Goal: Task Accomplishment & Management: Complete application form

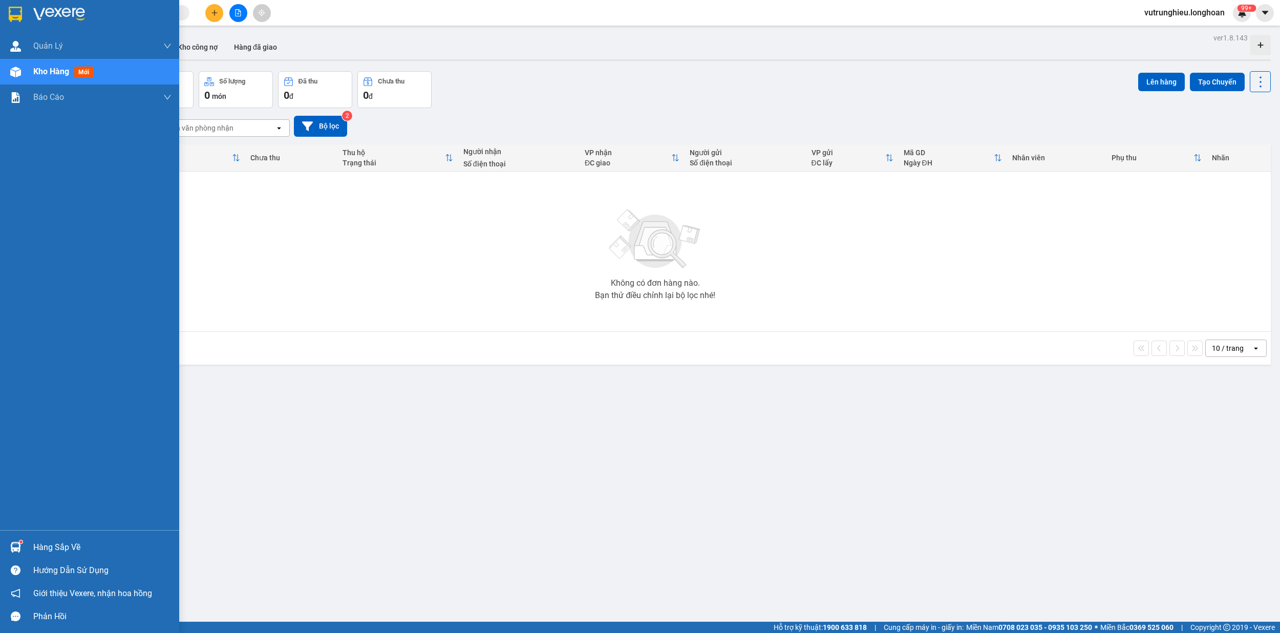
click at [2, 5] on div at bounding box center [89, 16] width 179 height 33
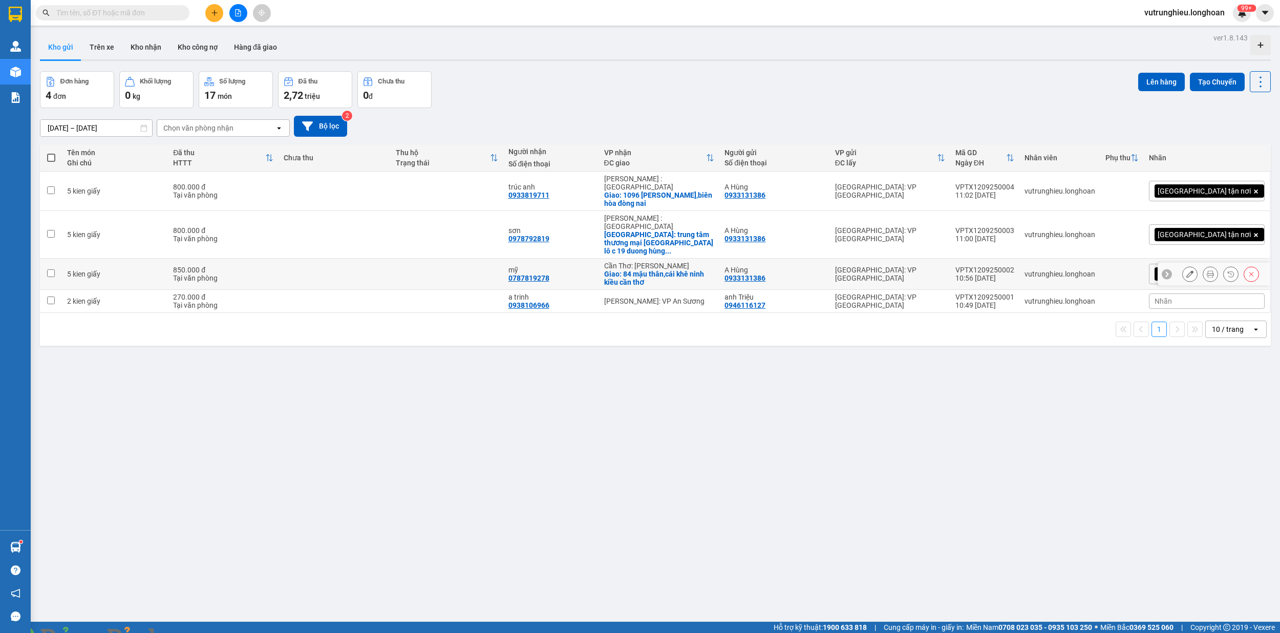
click at [1019, 258] on td "VPTX1209250002 10:56 [DATE]" at bounding box center [984, 273] width 69 height 31
checkbox input "false"
copy div "VPTX1209250002"
click at [1014, 226] on div "VPTX1209250003" at bounding box center [984, 230] width 59 height 8
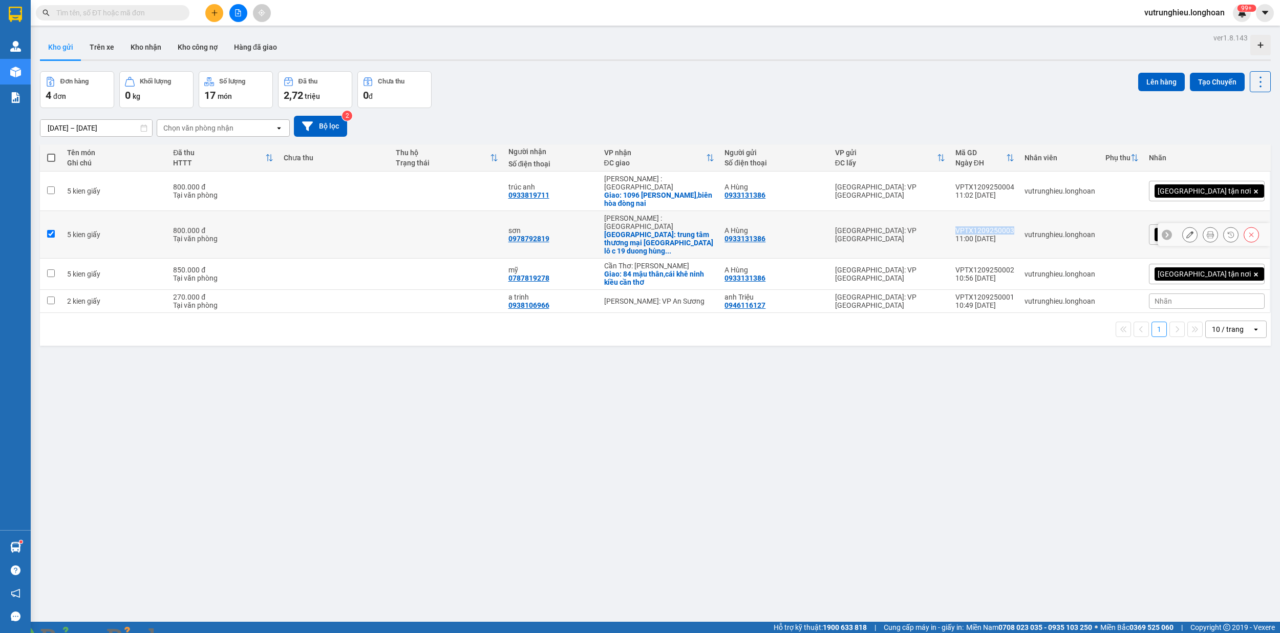
click at [1014, 226] on div "VPTX1209250003" at bounding box center [984, 230] width 59 height 8
checkbox input "false"
copy div "VPTX1209250003"
click at [1019, 177] on td "VPTX1209250004 11:02 [DATE]" at bounding box center [984, 190] width 69 height 39
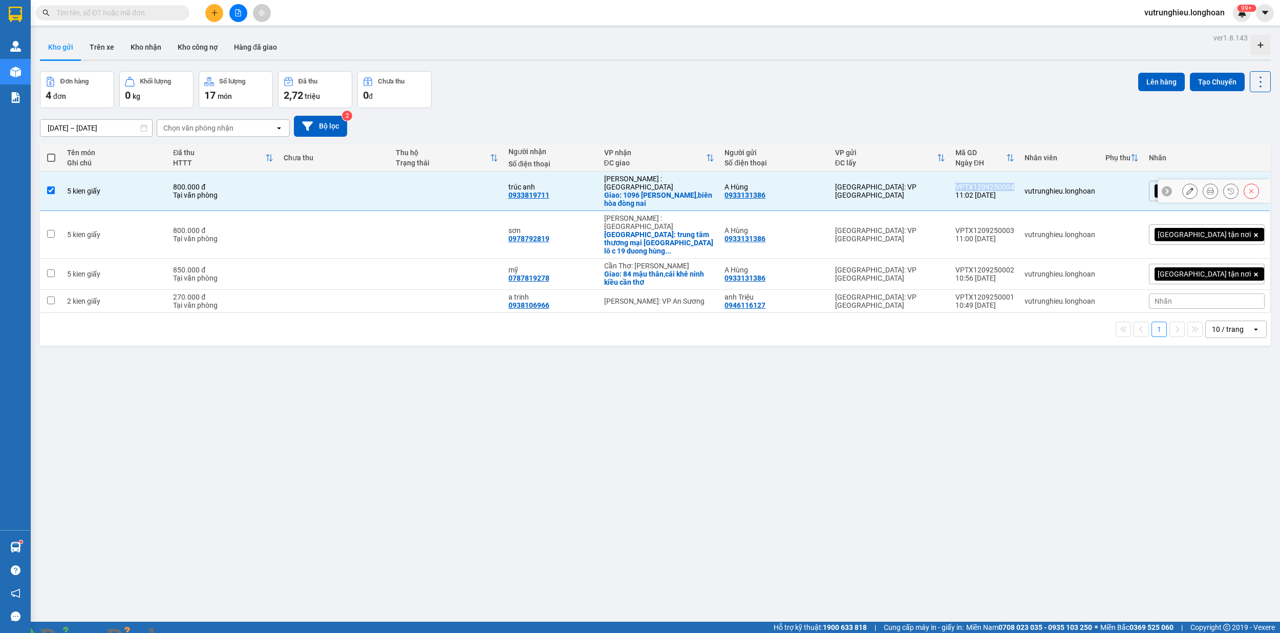
click at [1019, 177] on td "VPTX1209250004 11:02 [DATE]" at bounding box center [984, 190] width 69 height 39
checkbox input "false"
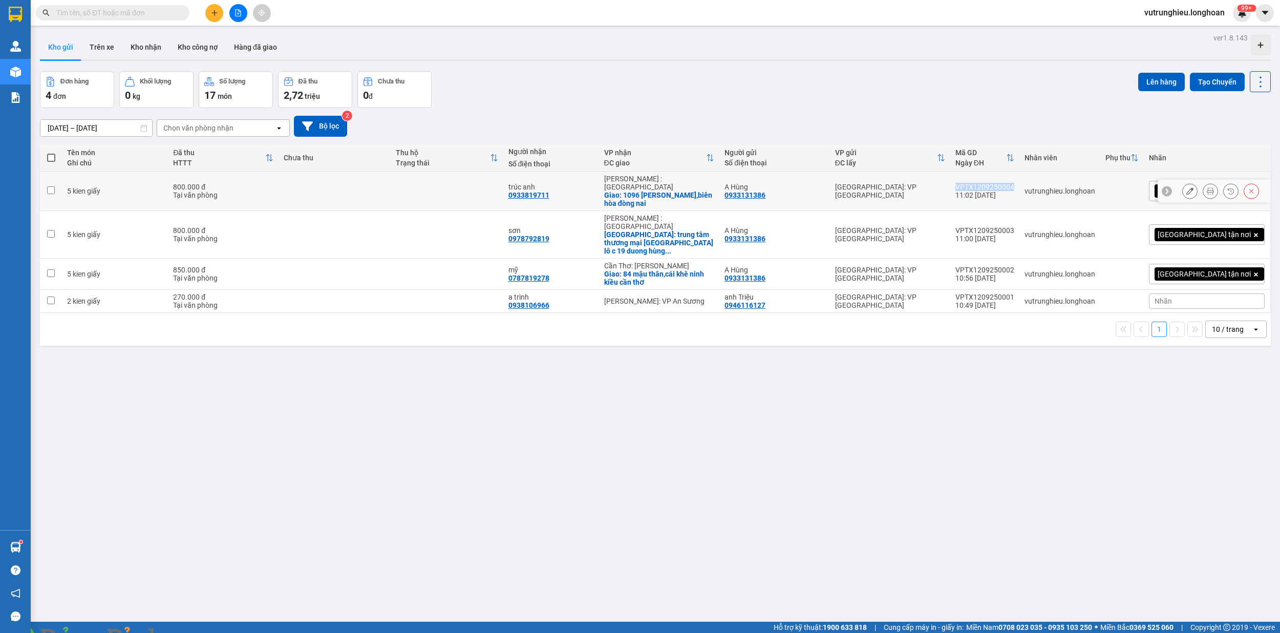
copy div "VPTX1209250004"
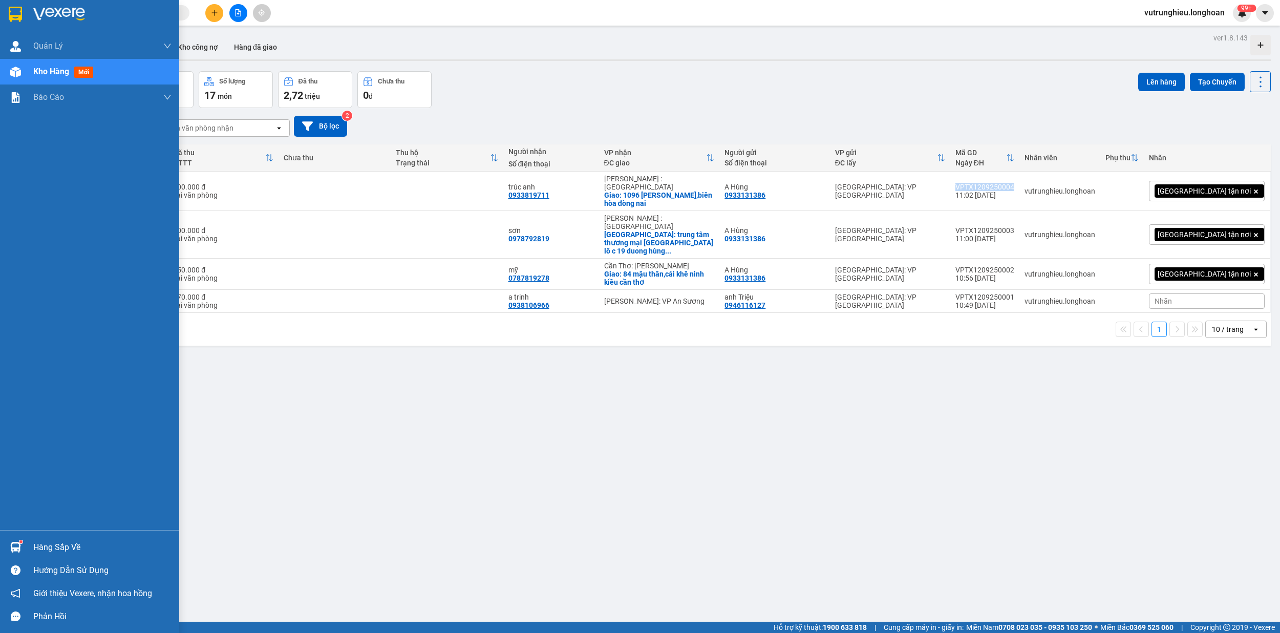
click at [13, 10] on img at bounding box center [15, 14] width 13 height 15
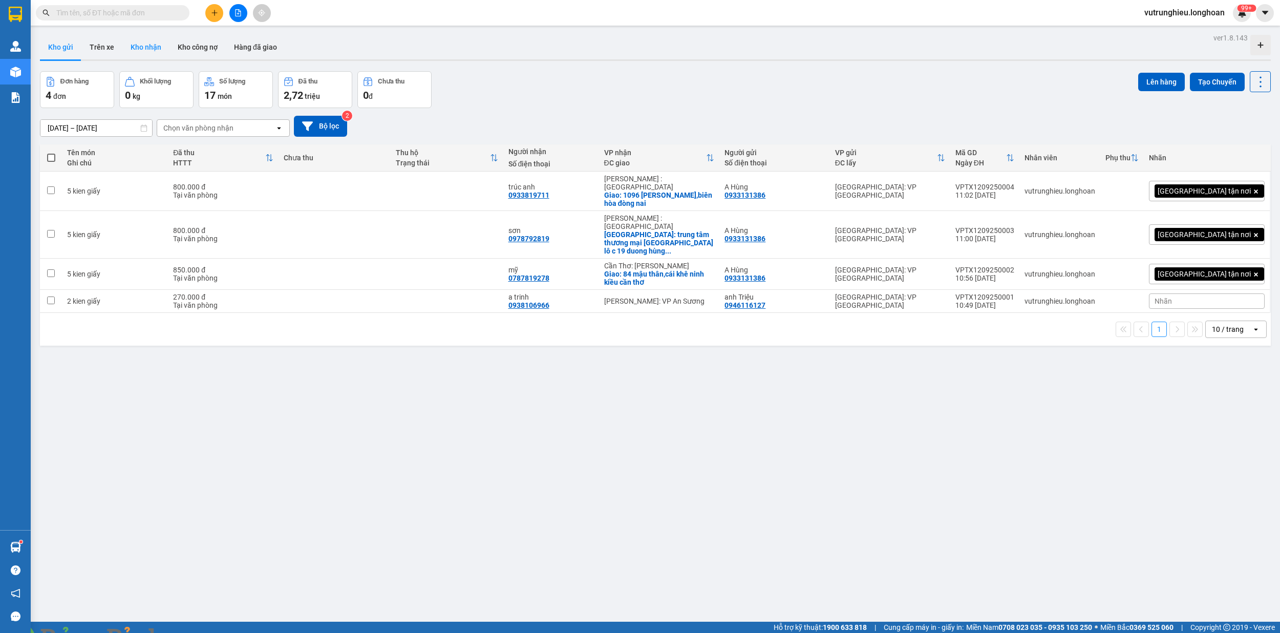
click at [142, 46] on button "Kho nhận" at bounding box center [145, 47] width 47 height 25
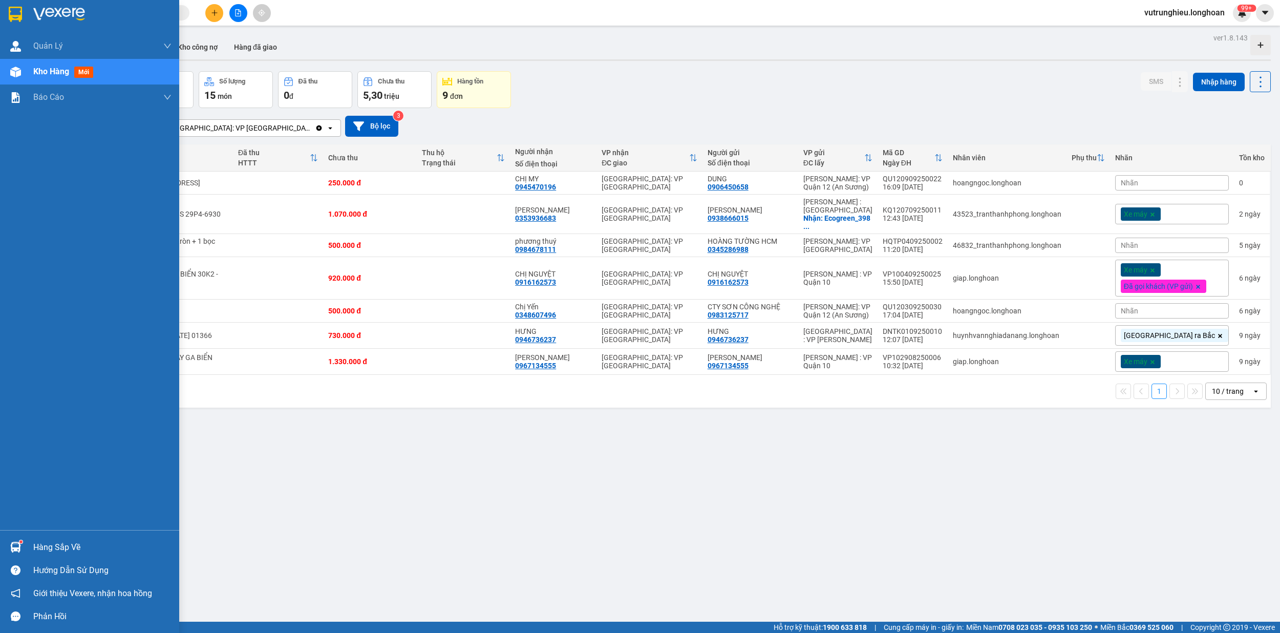
click at [11, 11] on img at bounding box center [15, 14] width 13 height 15
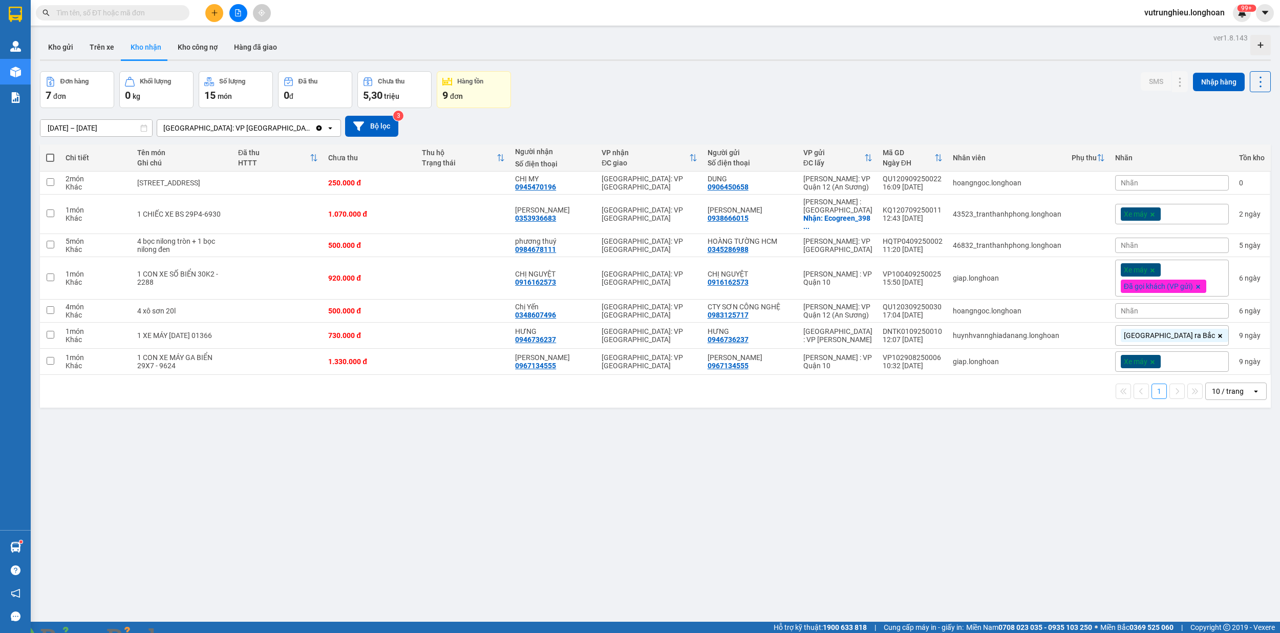
click at [144, 15] on input "text" at bounding box center [116, 12] width 121 height 11
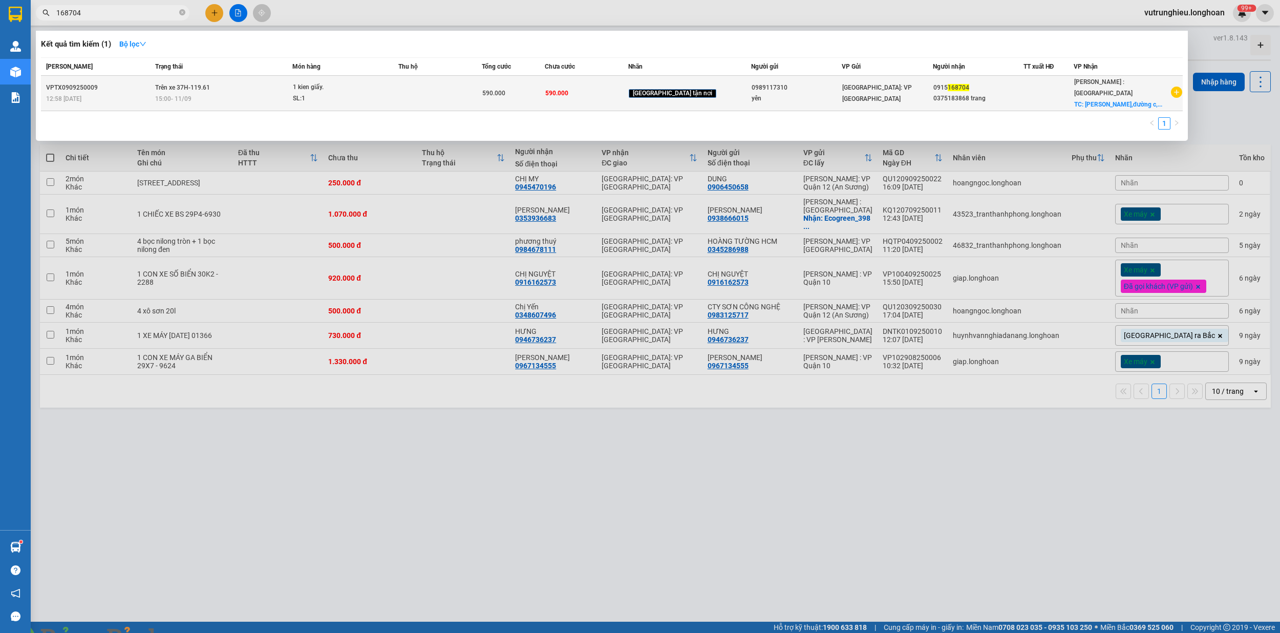
type input "168704"
click at [250, 99] on div "15:00 [DATE]" at bounding box center [223, 98] width 137 height 11
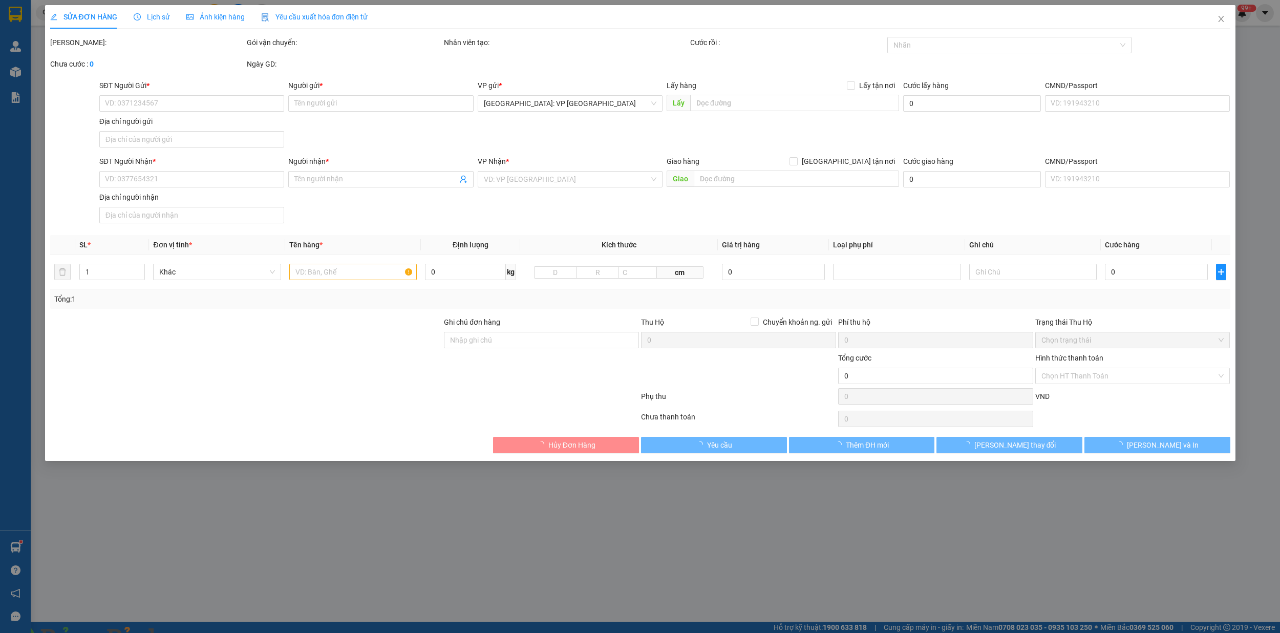
click at [160, 18] on span "Lịch sử" at bounding box center [152, 17] width 36 height 8
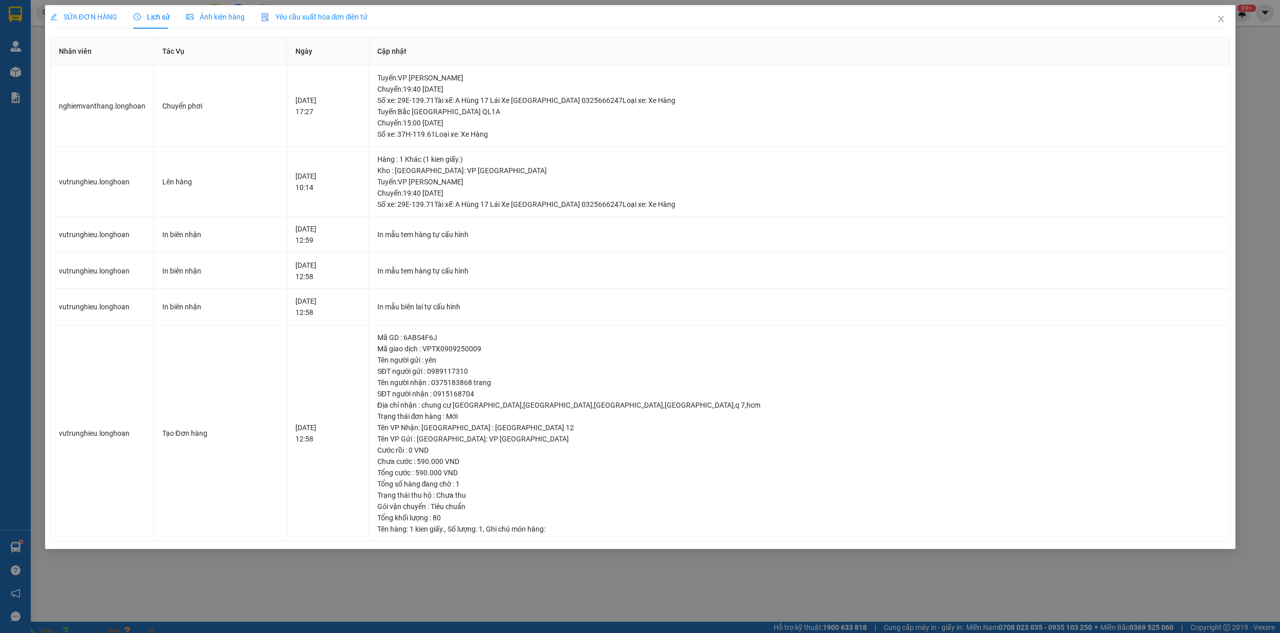
click at [188, 632] on img at bounding box center [185, 639] width 6 height 6
click at [1219, 20] on icon "close" at bounding box center [1221, 19] width 8 height 8
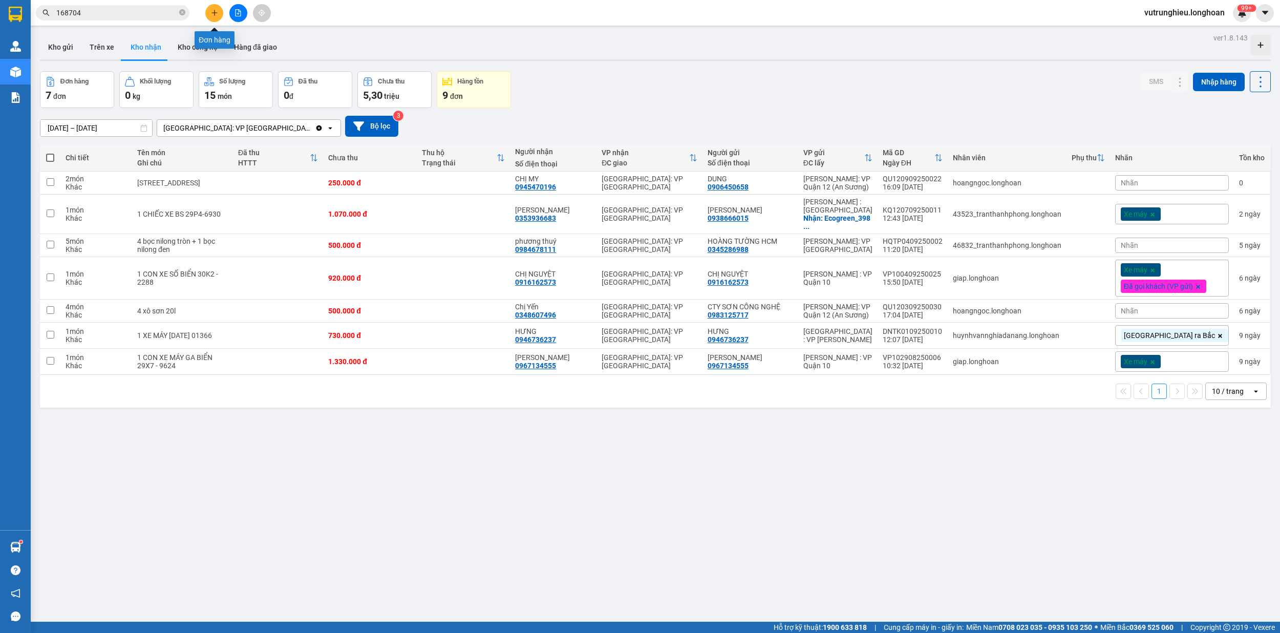
click at [213, 11] on icon "plus" at bounding box center [214, 12] width 7 height 7
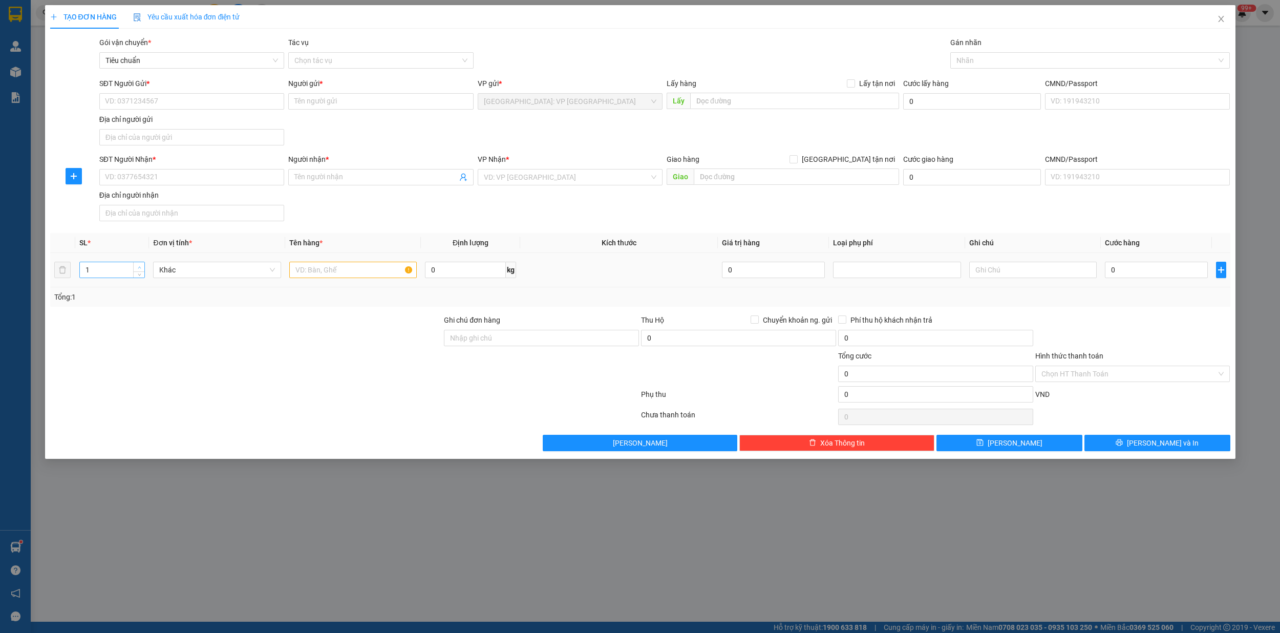
type input "2"
click at [135, 266] on span "Increase Value" at bounding box center [138, 266] width 11 height 9
click at [308, 271] on input "text" at bounding box center [353, 270] width 128 height 16
type input "2 can ruoi 30l"
click at [142, 265] on span "Increase Value" at bounding box center [138, 266] width 11 height 9
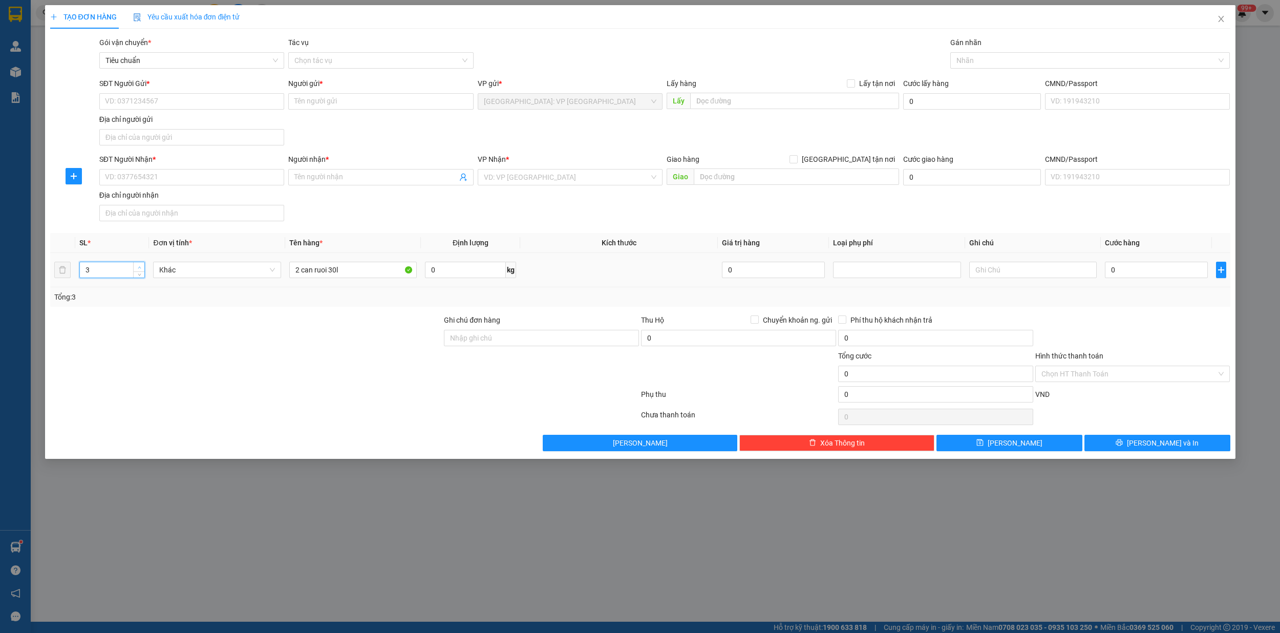
type input "4"
click at [140, 266] on span "up" at bounding box center [139, 267] width 6 height 6
click at [299, 269] on input "2 can ruoi 30l" at bounding box center [353, 270] width 128 height 16
click at [327, 269] on input "3 can ruoi 30l" at bounding box center [353, 270] width 128 height 16
click at [340, 273] on input "3 can ruou 30l" at bounding box center [353, 270] width 128 height 16
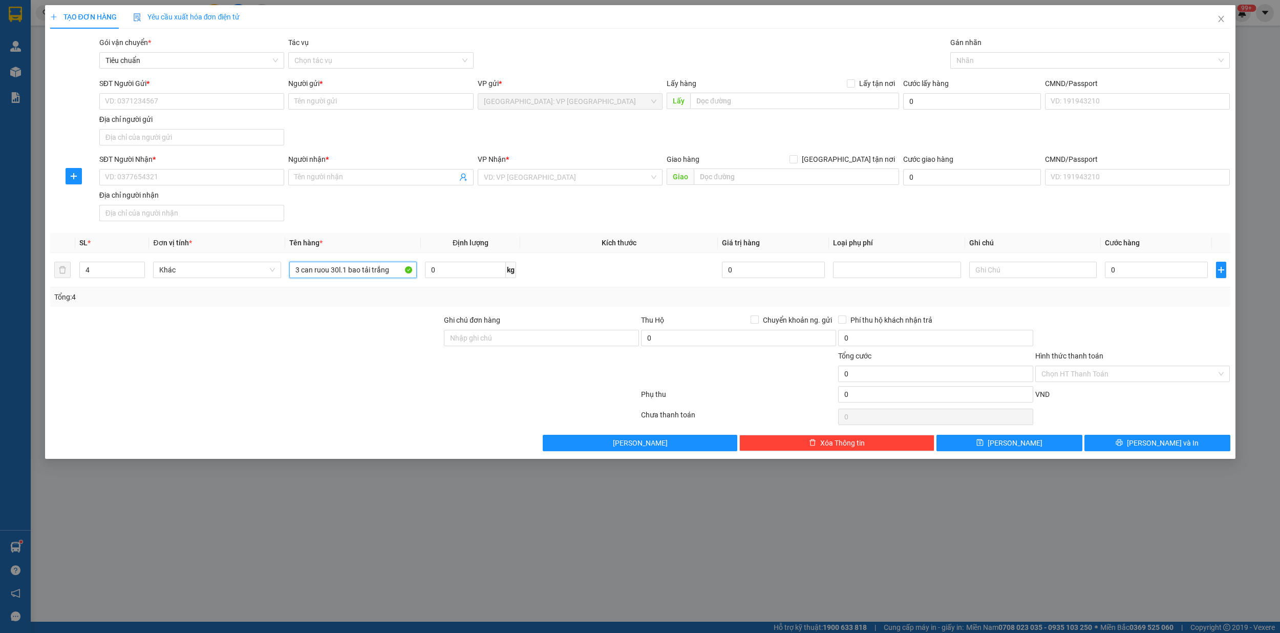
type input "3 can ruou 30l.1 bao tải trắng"
click at [127, 103] on input "SĐT Người Gửi *" at bounding box center [191, 101] width 185 height 16
click at [161, 103] on input "SĐT Người Gửi *" at bounding box center [191, 101] width 185 height 16
click at [160, 103] on input "SĐT Người Gửi *" at bounding box center [191, 101] width 185 height 16
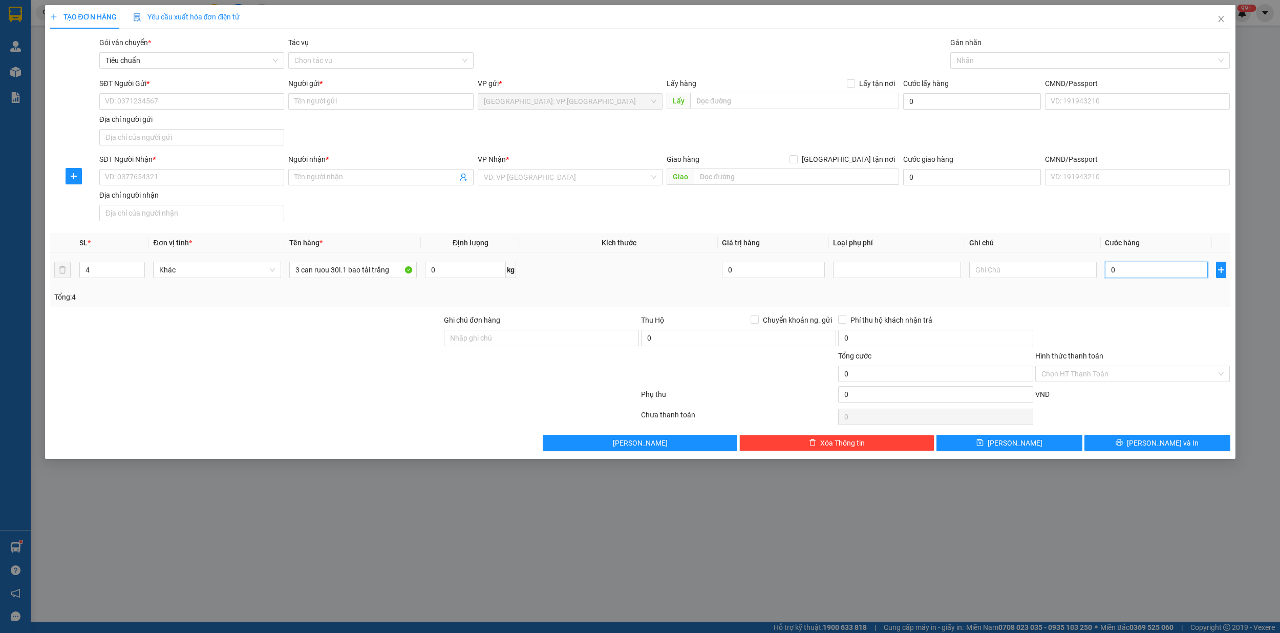
click at [1139, 275] on input "0" at bounding box center [1156, 270] width 103 height 16
type input "6"
type input "69"
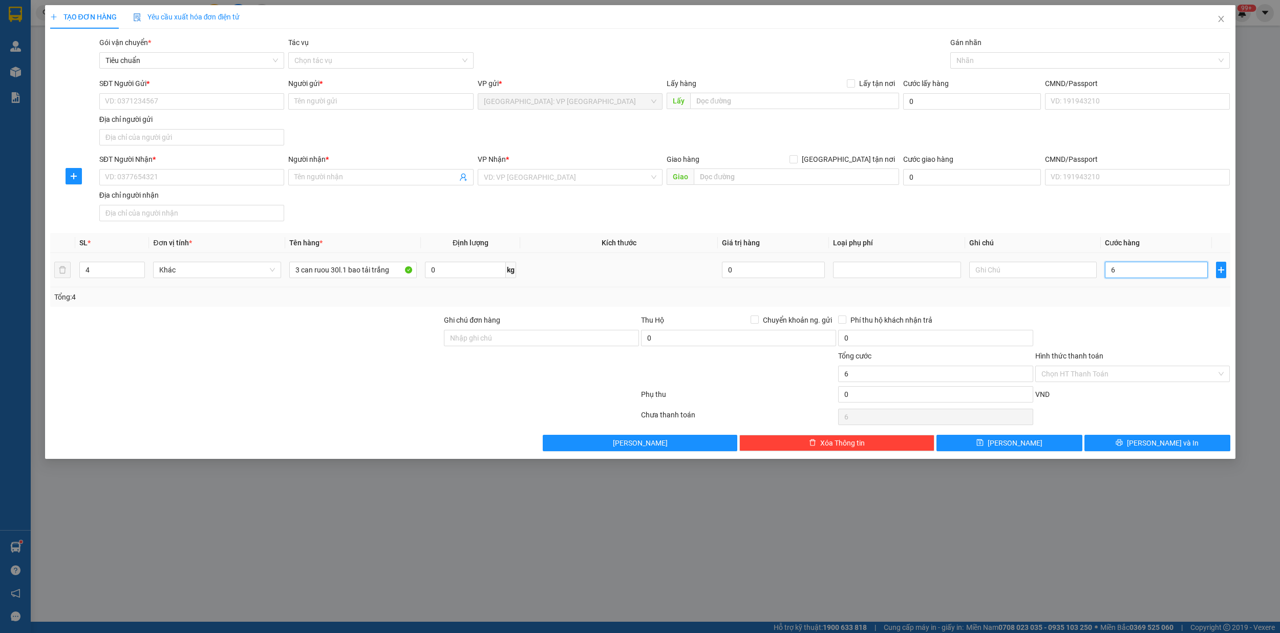
type input "69"
type input "690"
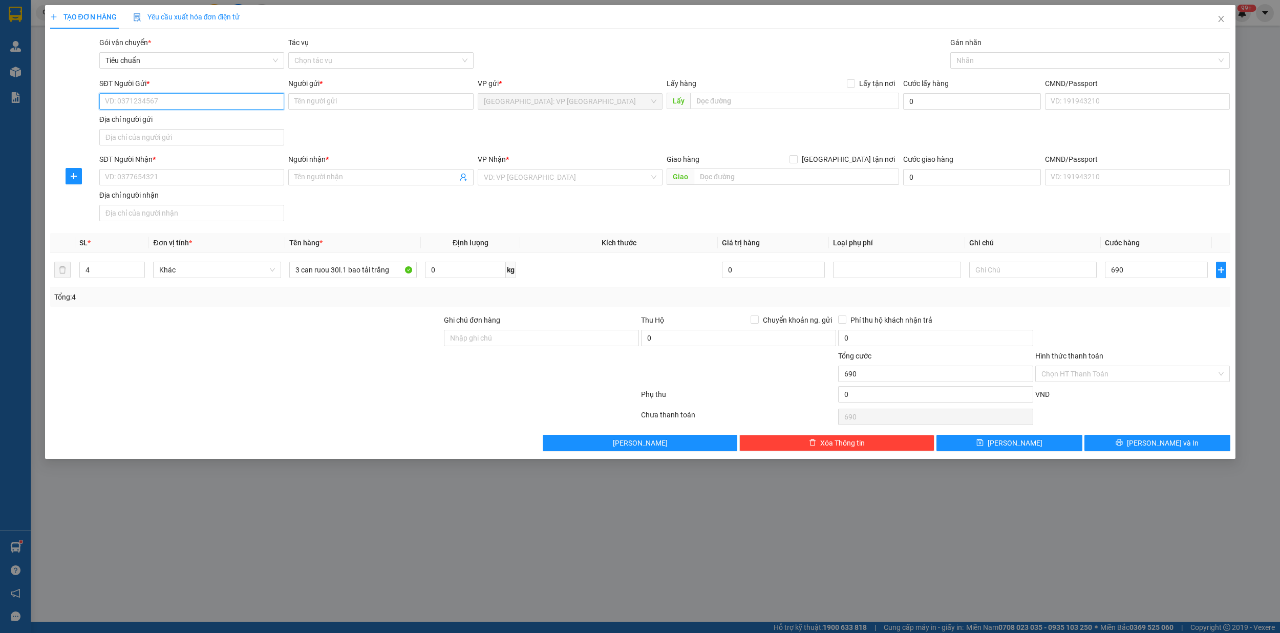
type input "690.000"
click at [145, 99] on input "SĐT Người Gửi *" at bounding box center [191, 101] width 185 height 16
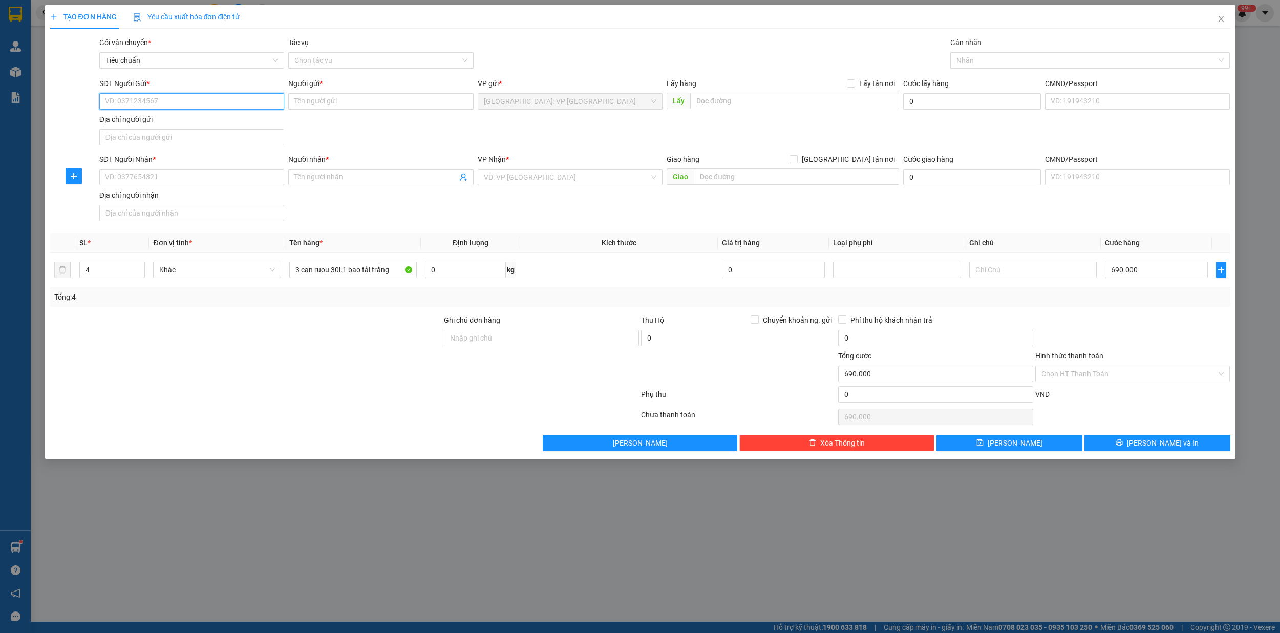
click at [145, 99] on input "SĐT Người Gửi *" at bounding box center [191, 101] width 185 height 16
type input "0913513016"
click at [316, 100] on input "Người gửi *" at bounding box center [380, 101] width 185 height 16
click at [187, 105] on input "0913513016" at bounding box center [191, 101] width 185 height 16
click at [169, 121] on div "0913513016 - Tài" at bounding box center [191, 122] width 172 height 11
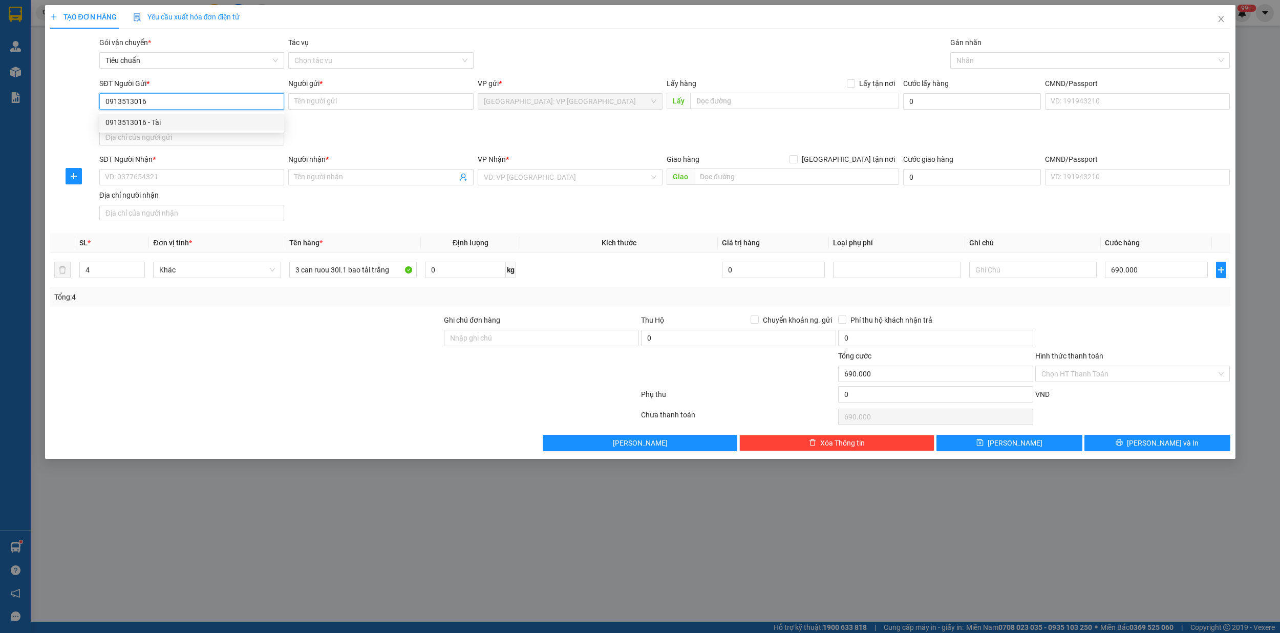
type input "Tài"
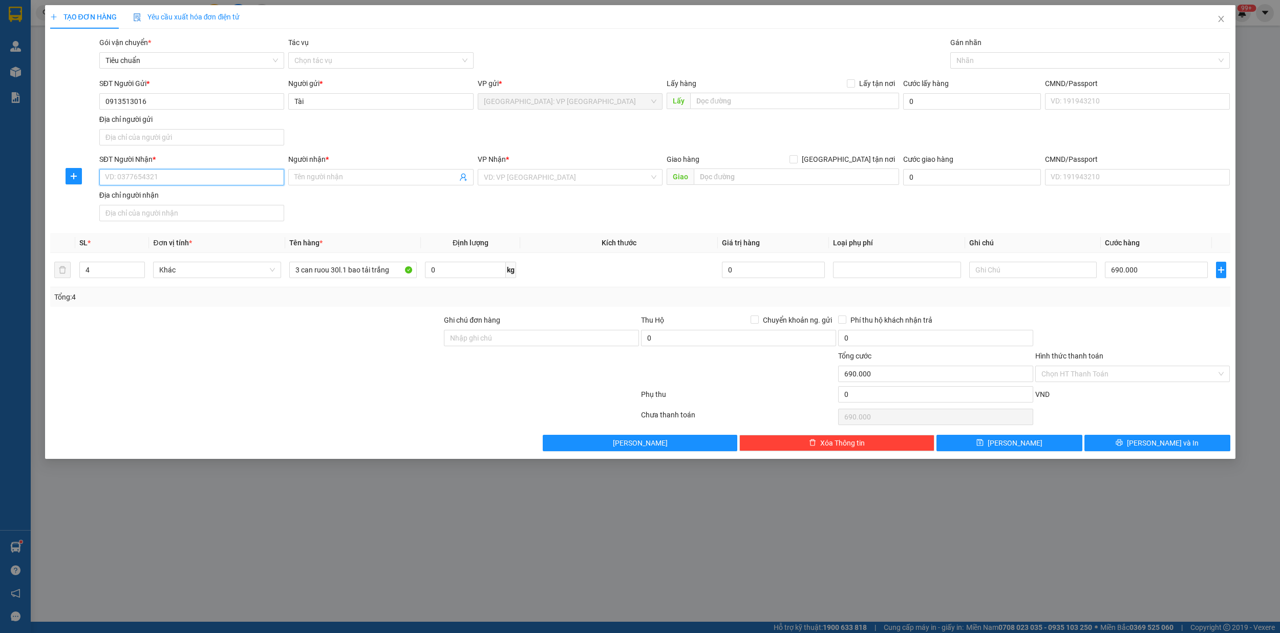
click at [158, 179] on input "SĐT Người Nhận *" at bounding box center [191, 177] width 185 height 16
click at [539, 179] on input "search" at bounding box center [566, 176] width 165 height 15
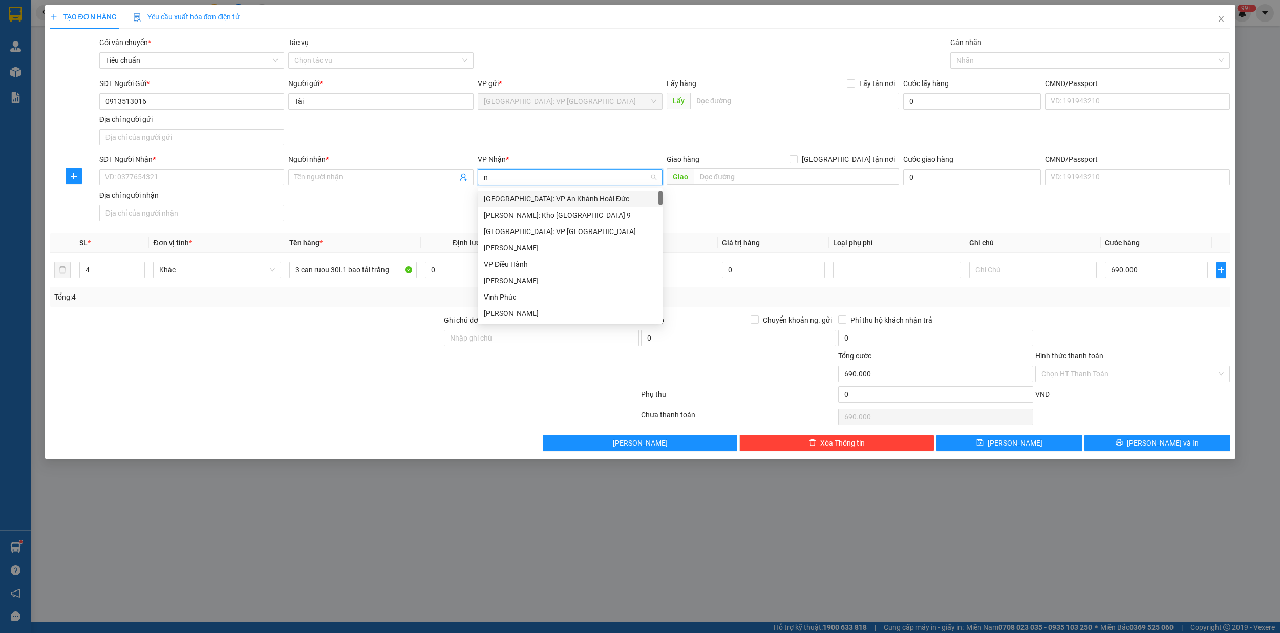
type input "ni"
click at [550, 201] on div "Cần Thơ: [PERSON_NAME]" at bounding box center [570, 198] width 172 height 11
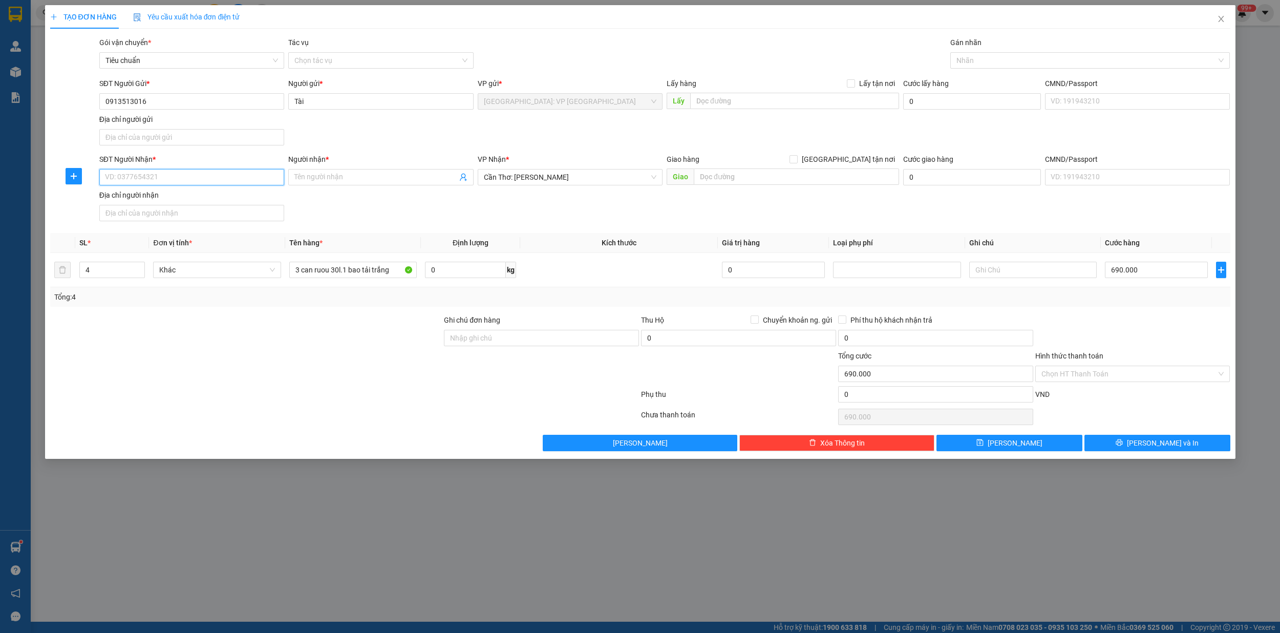
click at [183, 176] on input "SĐT Người Nhận *" at bounding box center [191, 177] width 185 height 16
click at [170, 199] on div "0988813399 - Mai" at bounding box center [191, 198] width 172 height 11
type input "0988813399"
type input "Mai"
type input "[GEOGRAPHIC_DATA] ([GEOGRAPHIC_DATA]) - [GEOGRAPHIC_DATA] ([GEOGRAPHIC_DATA]): …"
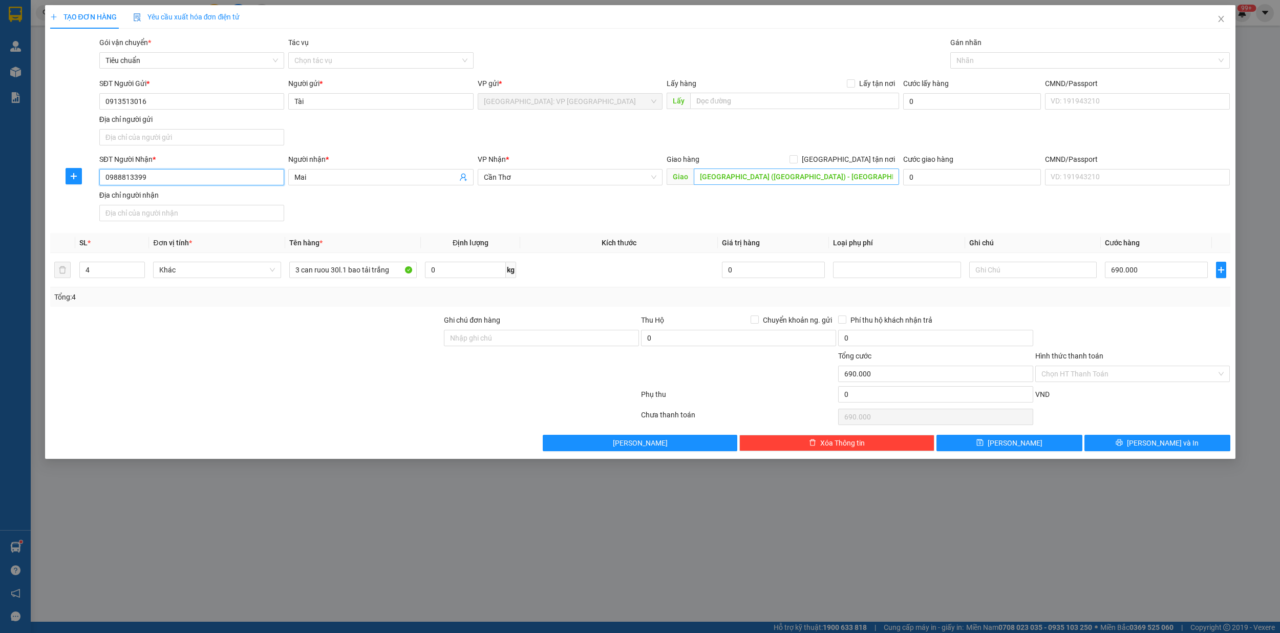
type input "0988813399"
click at [762, 175] on input "[GEOGRAPHIC_DATA] ([GEOGRAPHIC_DATA]) - [GEOGRAPHIC_DATA] ([GEOGRAPHIC_DATA]): …" at bounding box center [796, 176] width 205 height 16
click at [564, 186] on div "VP Nhận * Cần Thơ" at bounding box center [570, 172] width 185 height 36
drag, startPoint x: 551, startPoint y: 181, endPoint x: 542, endPoint y: 179, distance: 9.9
click at [549, 181] on span "Cần Thơ" at bounding box center [570, 176] width 172 height 15
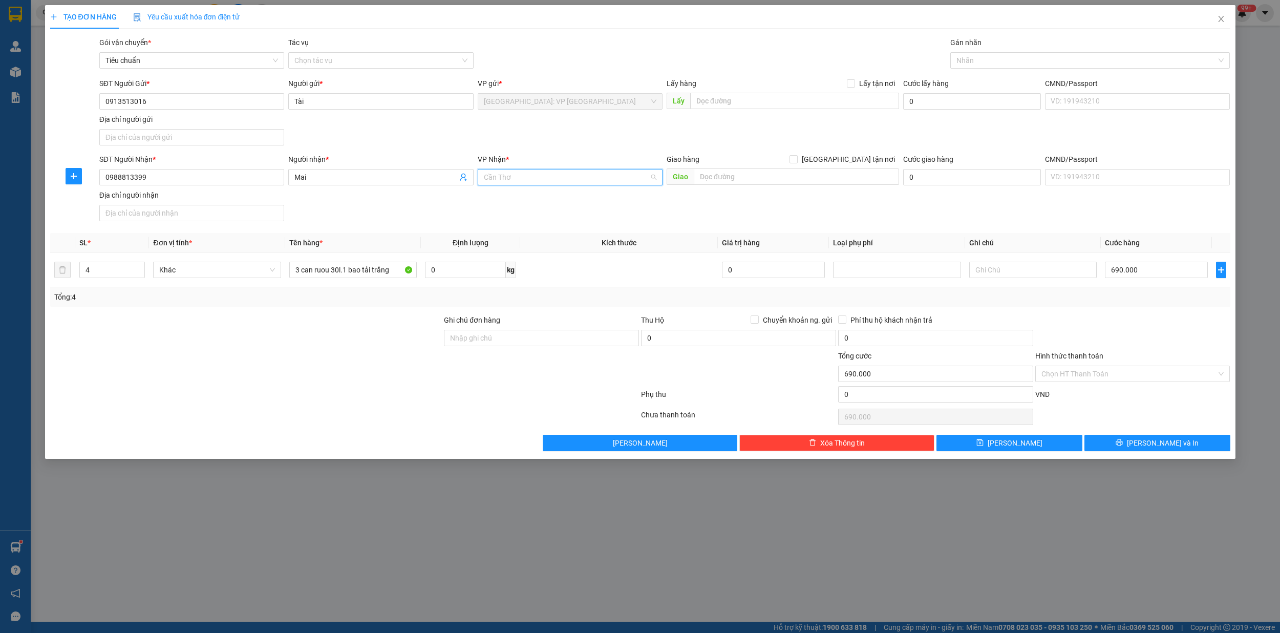
scroll to position [778, 0]
type input "ni"
click at [535, 199] on div "Cần Thơ: [PERSON_NAME]" at bounding box center [570, 198] width 172 height 11
click at [749, 177] on input "text" at bounding box center [796, 176] width 205 height 16
type input "108 đồng văn tống,bình thủy cần thơ"
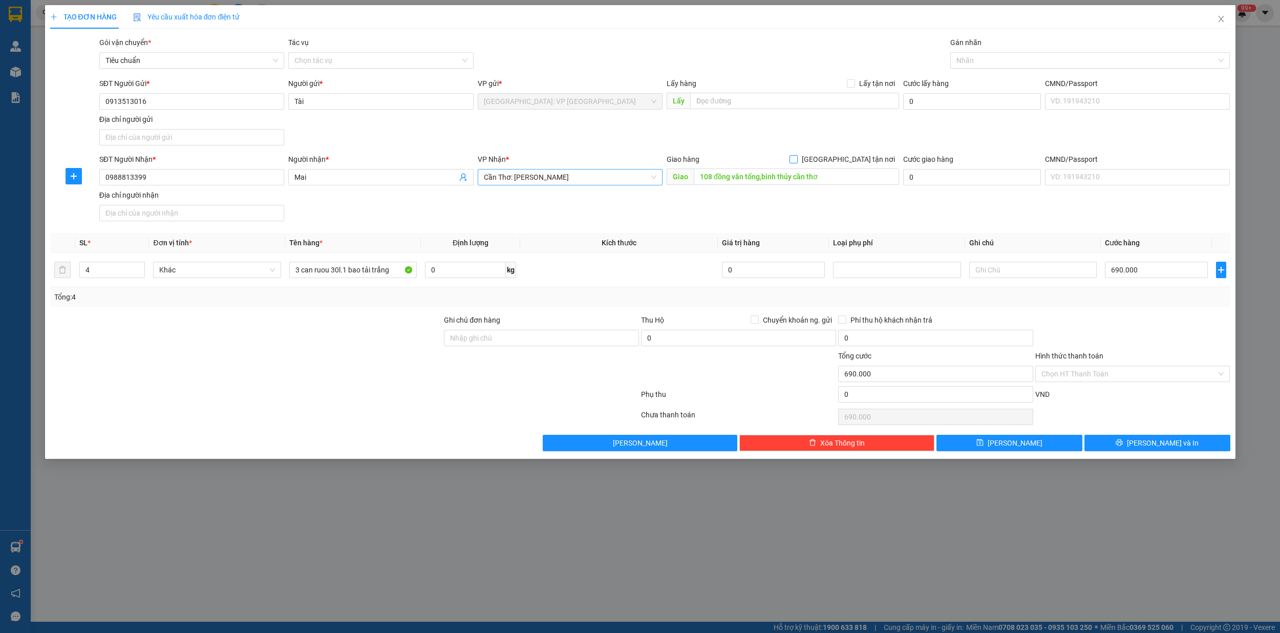
click at [796, 156] on input "[GEOGRAPHIC_DATA] tận nơi" at bounding box center [792, 158] width 7 height 7
checkbox input "true"
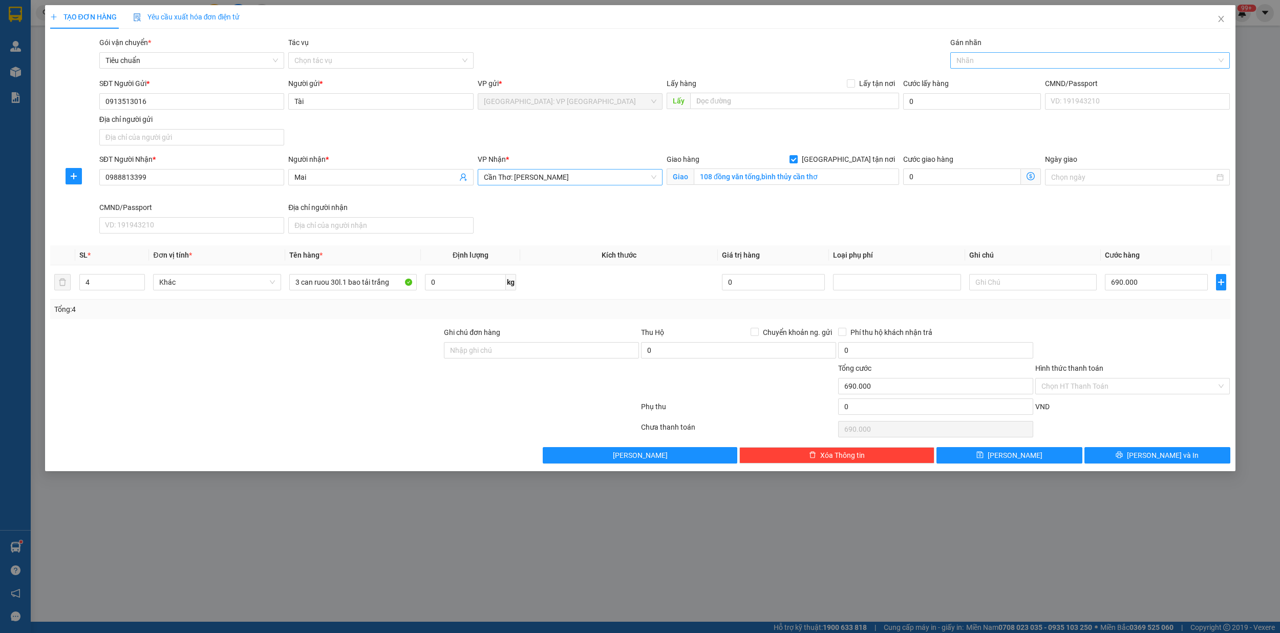
click at [968, 59] on div at bounding box center [1085, 60] width 264 height 12
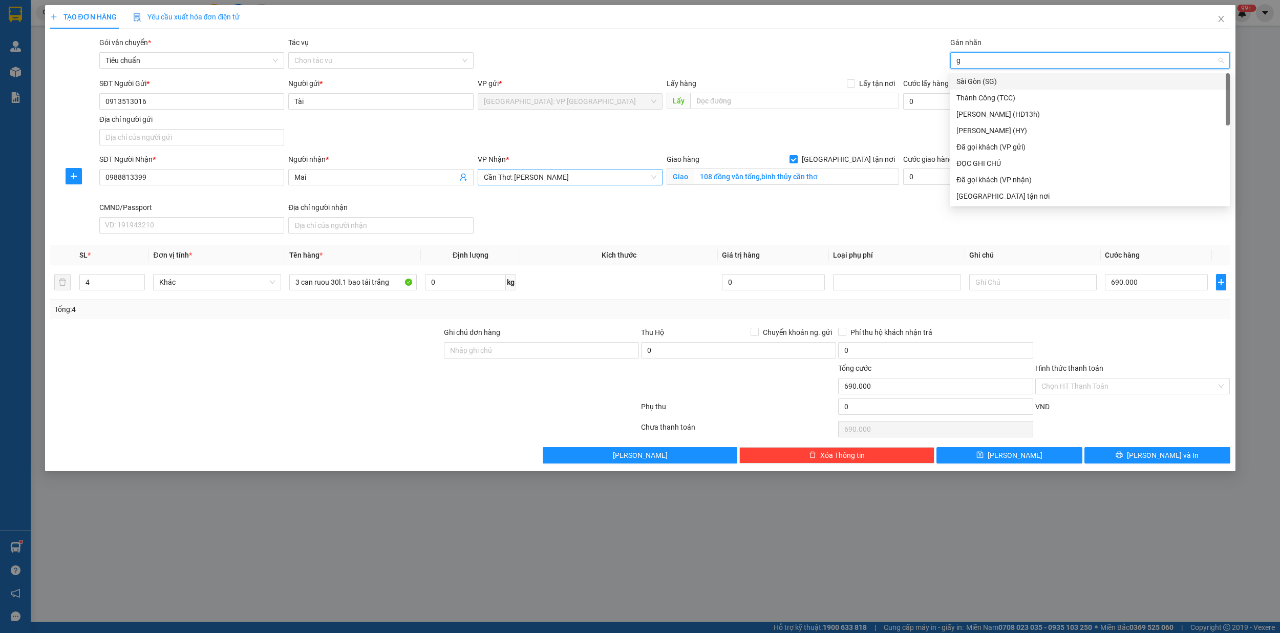
type input "gi"
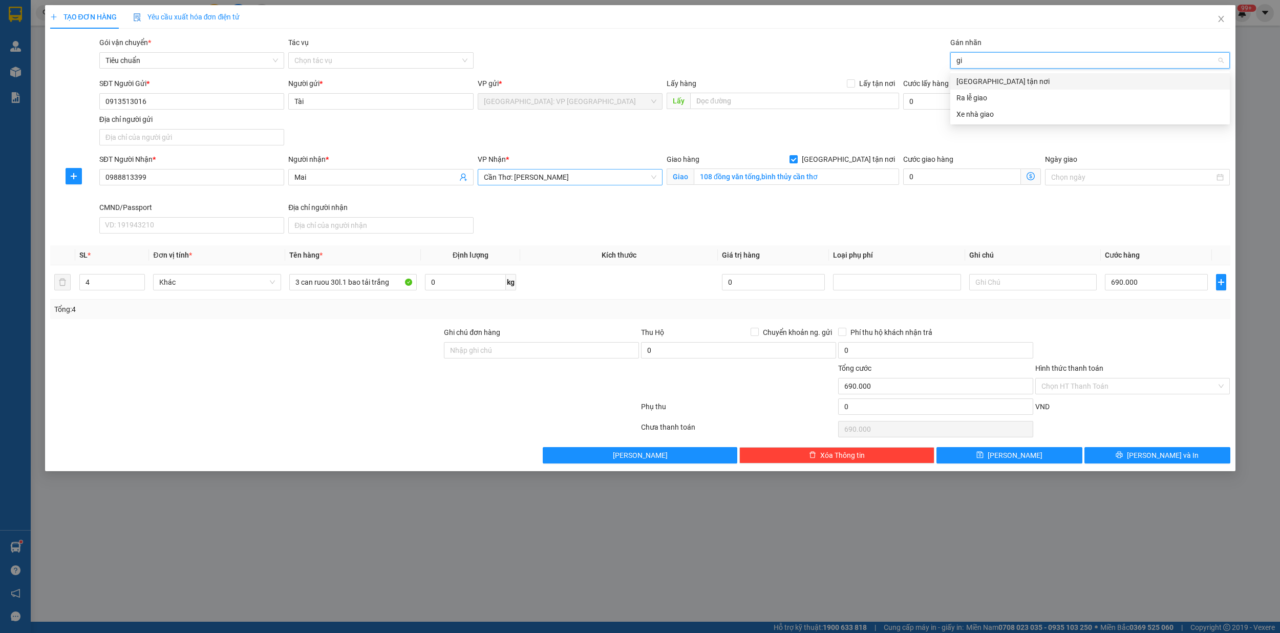
click at [979, 77] on div "[GEOGRAPHIC_DATA] tận nơi" at bounding box center [1089, 81] width 267 height 11
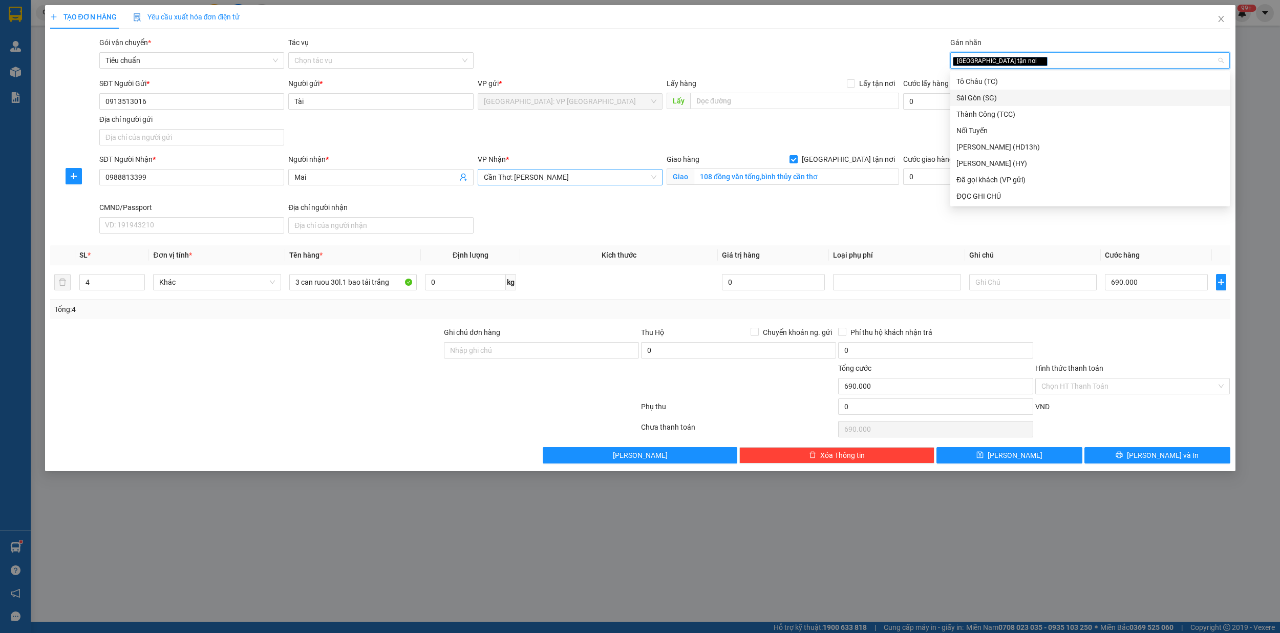
click at [1169, 334] on div at bounding box center [1132, 345] width 197 height 36
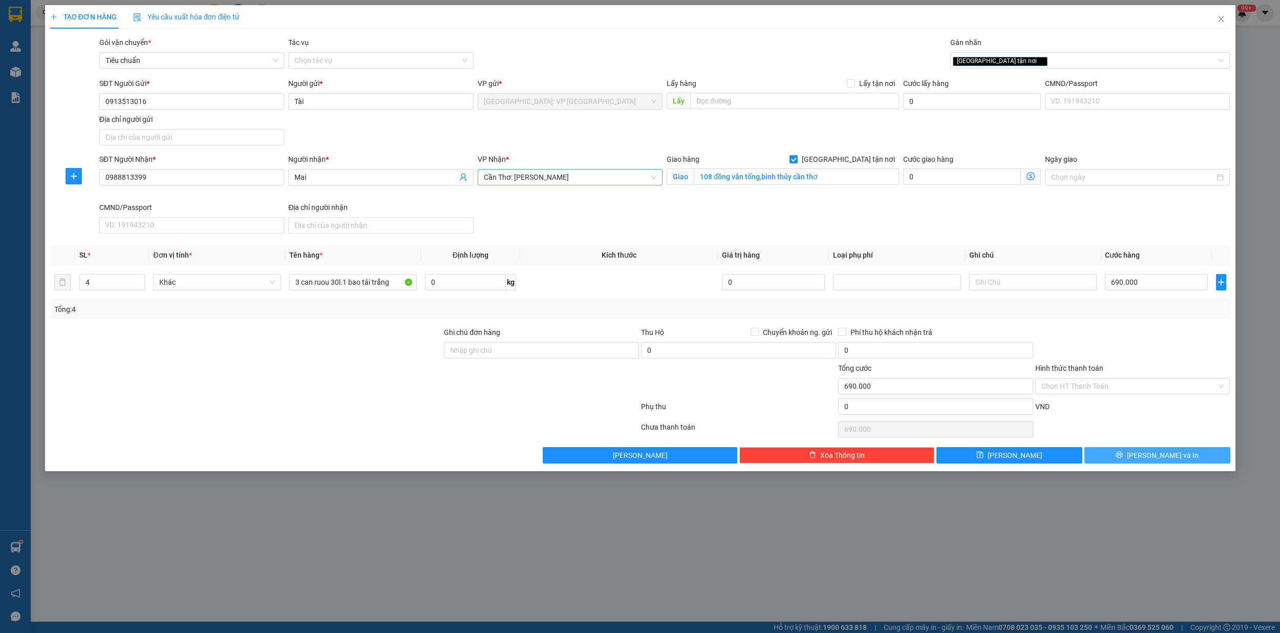
click at [1170, 459] on span "[PERSON_NAME] và In" at bounding box center [1163, 454] width 72 height 11
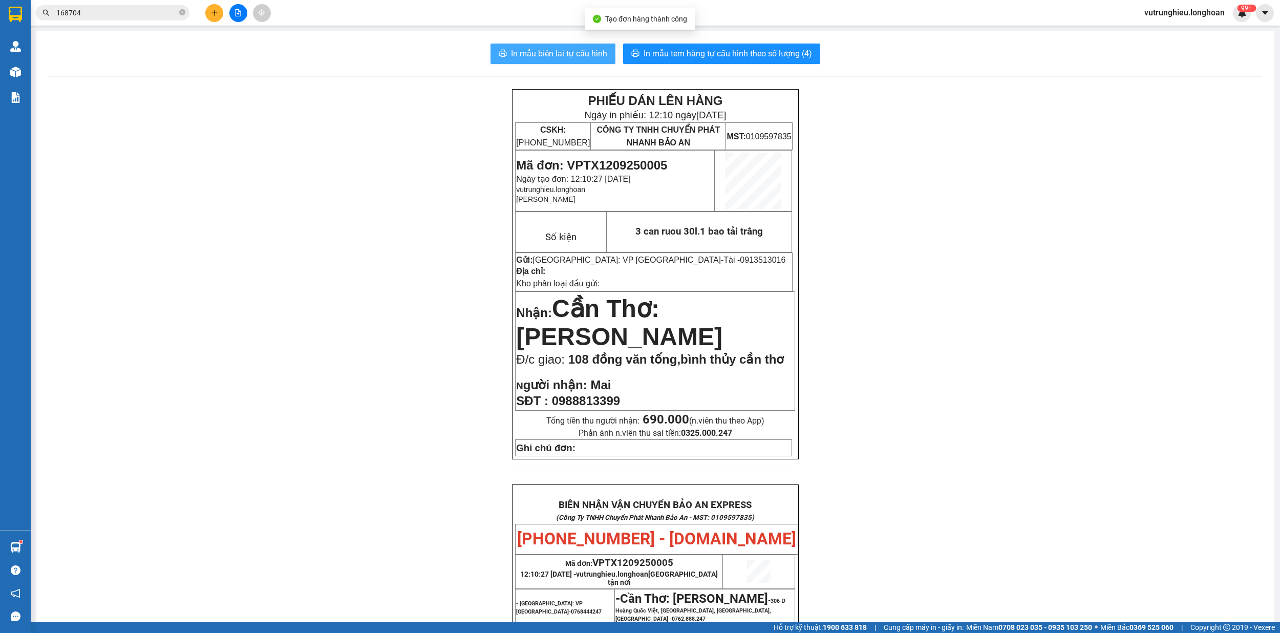
click at [561, 56] on span "In mẫu biên lai tự cấu hình" at bounding box center [559, 53] width 96 height 13
click at [726, 53] on span "In mẫu tem hàng tự cấu hình theo số lượng (4)" at bounding box center [727, 53] width 168 height 13
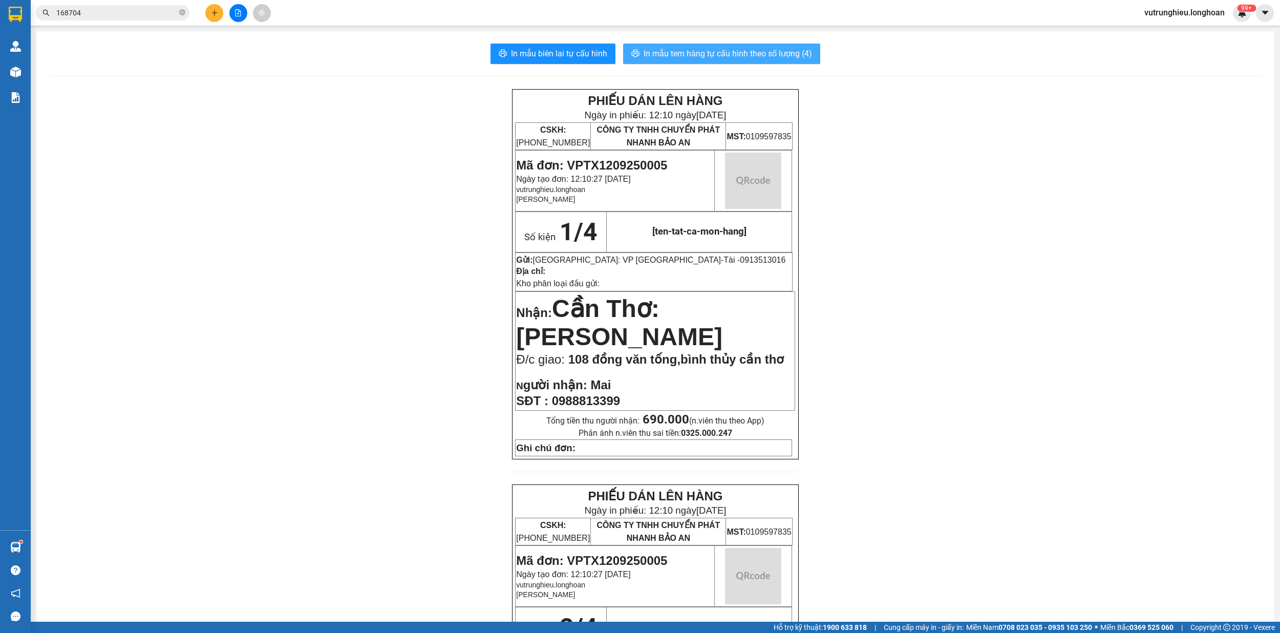
click at [726, 53] on span "In mẫu tem hàng tự cấu hình theo số lượng (4)" at bounding box center [727, 53] width 168 height 13
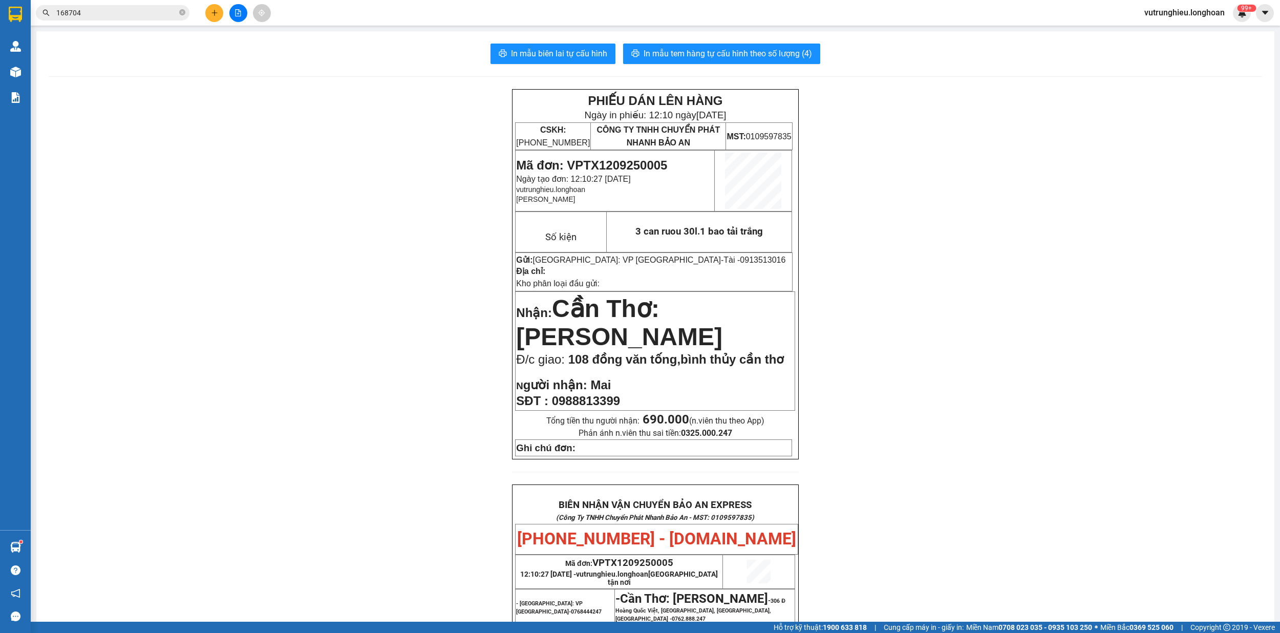
click at [627, 160] on span "Mã đơn: VPTX1209250005" at bounding box center [591, 165] width 151 height 14
